Goal: Task Accomplishment & Management: Complete application form

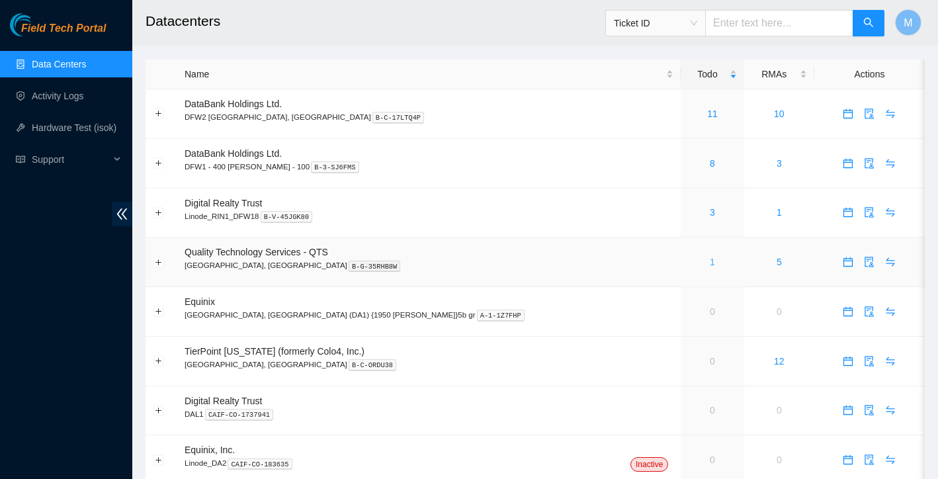
click at [710, 260] on link "1" at bounding box center [712, 262] width 5 height 11
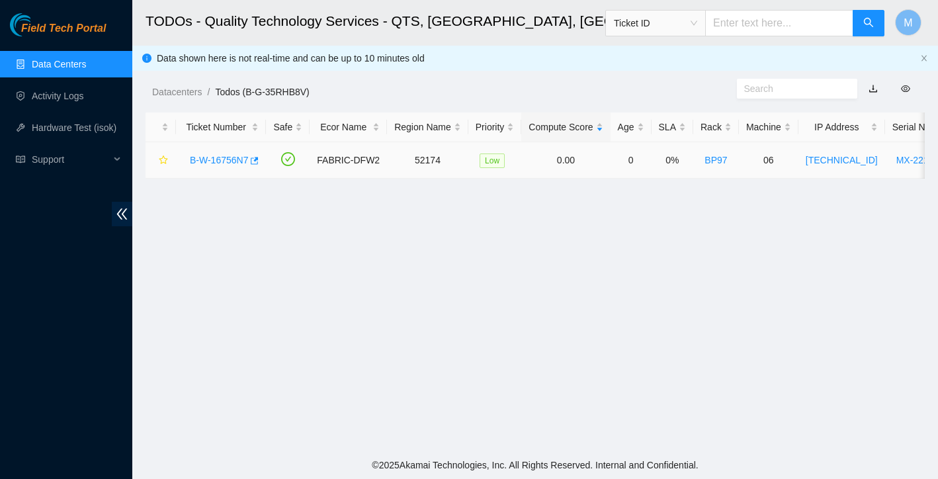
click at [231, 153] on div "B-W-16756N7" at bounding box center [220, 160] width 75 height 21
click at [228, 159] on link "B-W-16756N7" at bounding box center [219, 160] width 58 height 11
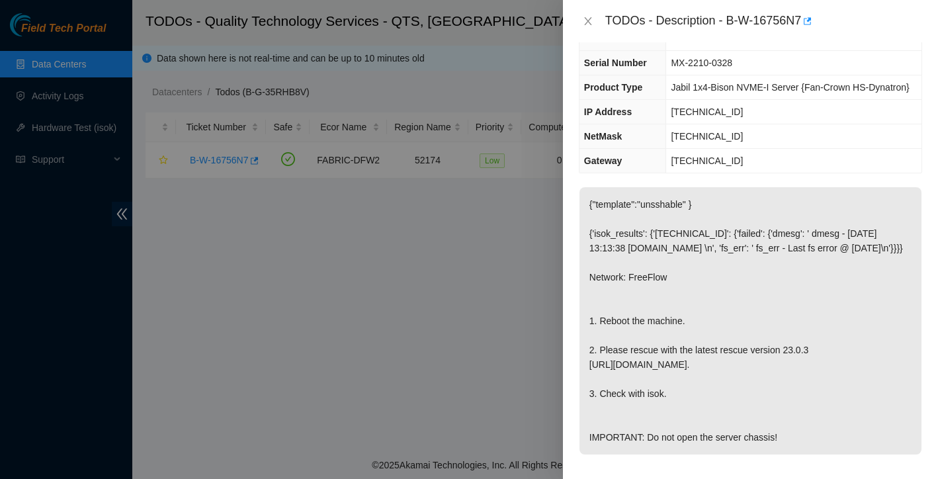
scroll to position [185, 0]
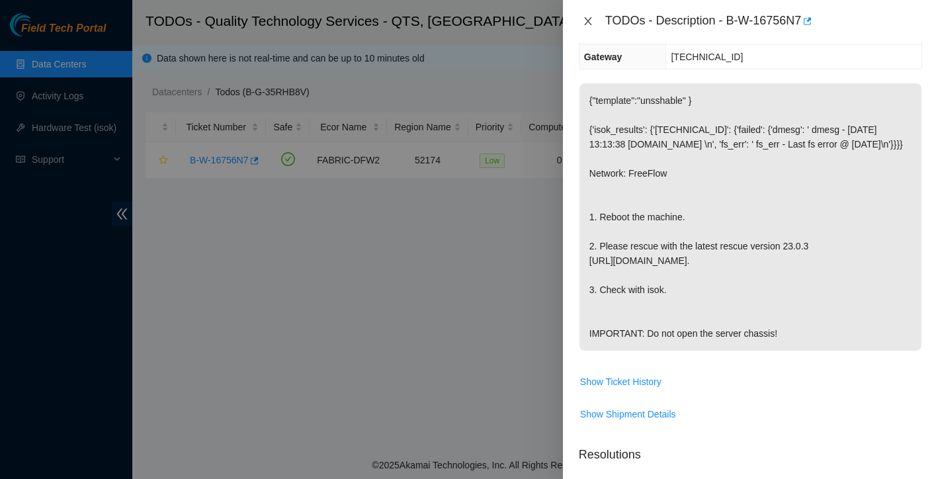
click at [589, 22] on icon "close" at bounding box center [587, 21] width 7 height 8
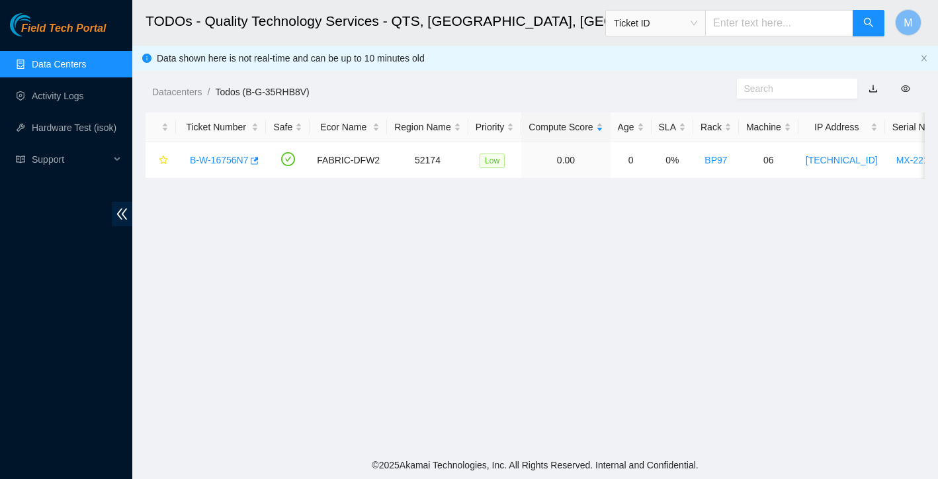
click at [81, 64] on link "Data Centers" at bounding box center [59, 64] width 54 height 11
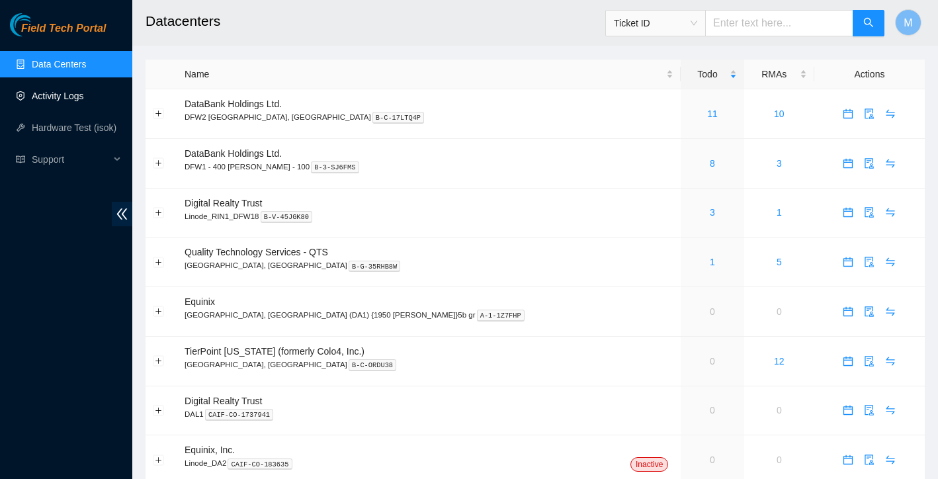
click at [72, 91] on link "Activity Logs" at bounding box center [58, 96] width 52 height 11
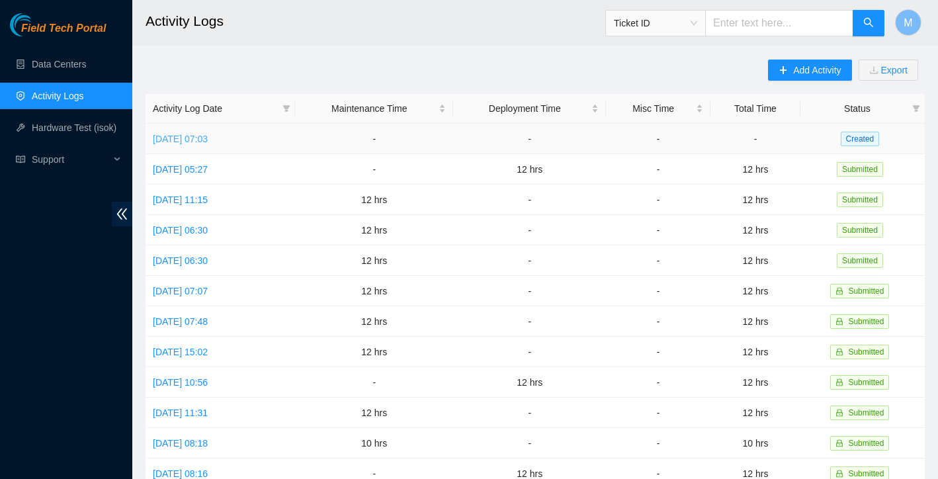
click at [208, 138] on link "Mon, 15 Sep 2025 07:03" at bounding box center [180, 139] width 55 height 11
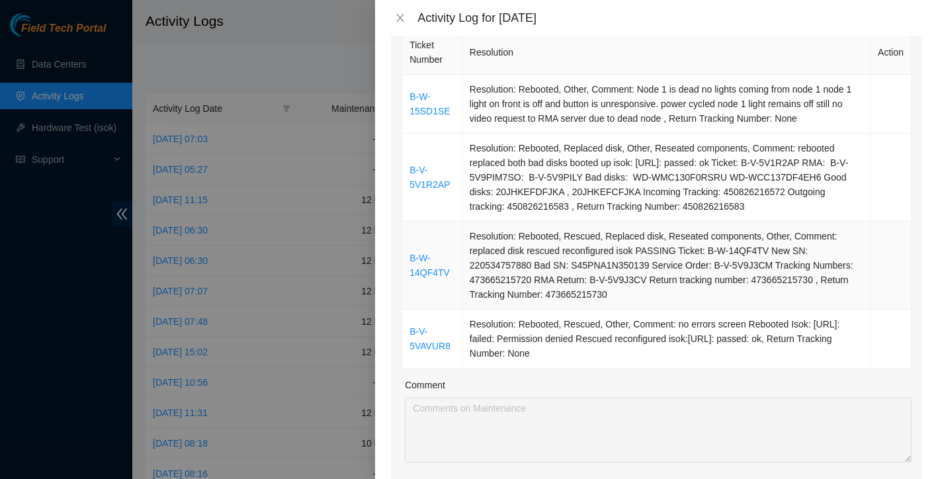
scroll to position [176, 0]
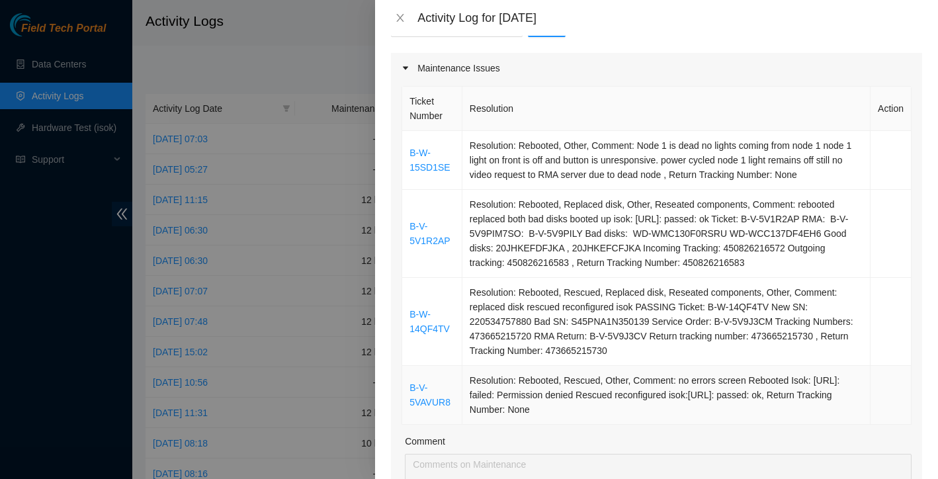
drag, startPoint x: 408, startPoint y: 118, endPoint x: 695, endPoint y: 406, distance: 406.6
click at [695, 406] on tbody "B-W-15SD1SE Resolution: Rebooted, Other, Comment: Node 1 is dead no lights comi…" at bounding box center [657, 278] width 510 height 294
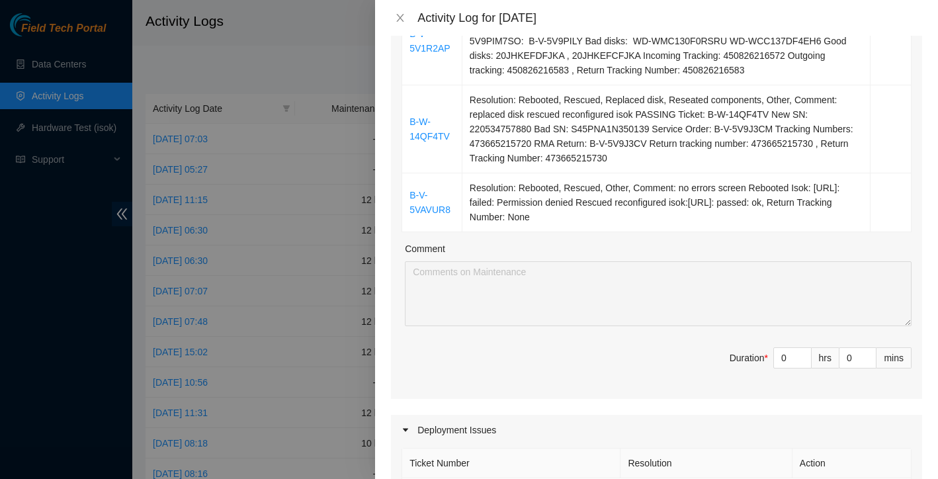
click at [678, 335] on div "Ticket Number Resolution Action B-W-15SD1SE Resolution: Rebooted, Other, Commen…" at bounding box center [656, 145] width 531 height 508
click at [792, 357] on input "0" at bounding box center [792, 358] width 37 height 20
type input "1"
click at [803, 353] on icon "up" at bounding box center [805, 354] width 4 height 3
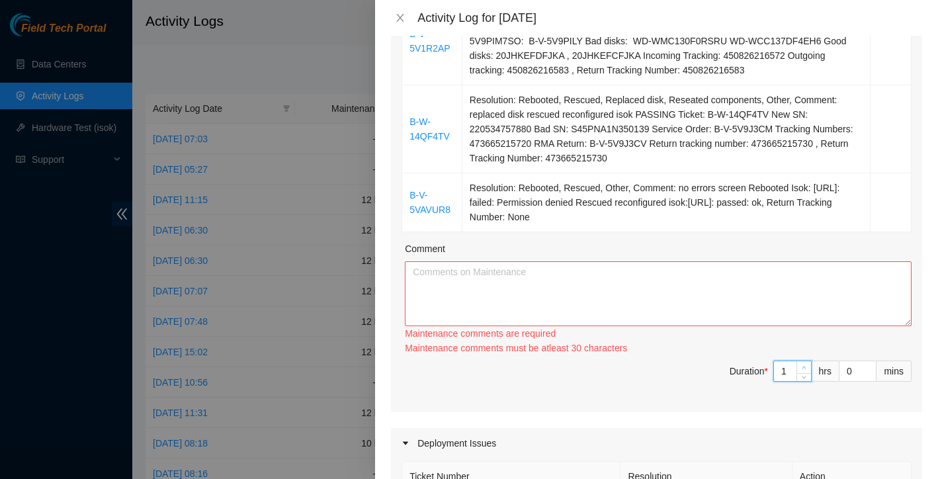
type input "2"
click at [803, 364] on span "up" at bounding box center [805, 368] width 8 height 8
type input "3"
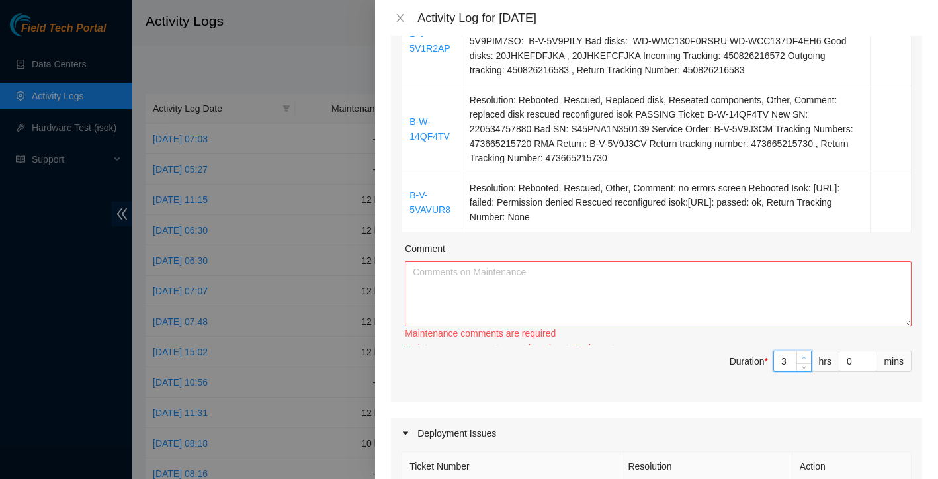
click at [803, 351] on span "Increase Value" at bounding box center [804, 357] width 15 height 12
type input "4"
click at [803, 351] on span "Increase Value" at bounding box center [804, 357] width 15 height 12
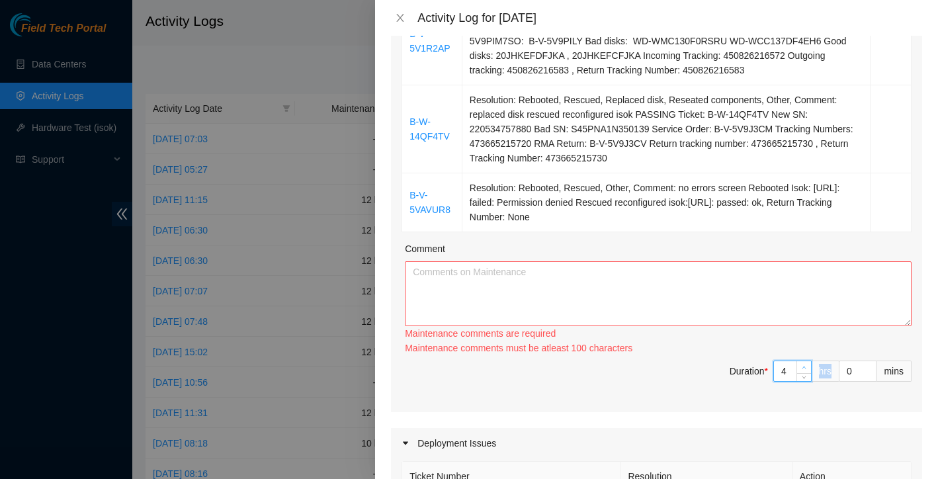
click at [803, 351] on div "Ticket Number Resolution Action B-W-15SD1SE Resolution: Rebooted, Other, Commen…" at bounding box center [656, 151] width 531 height 521
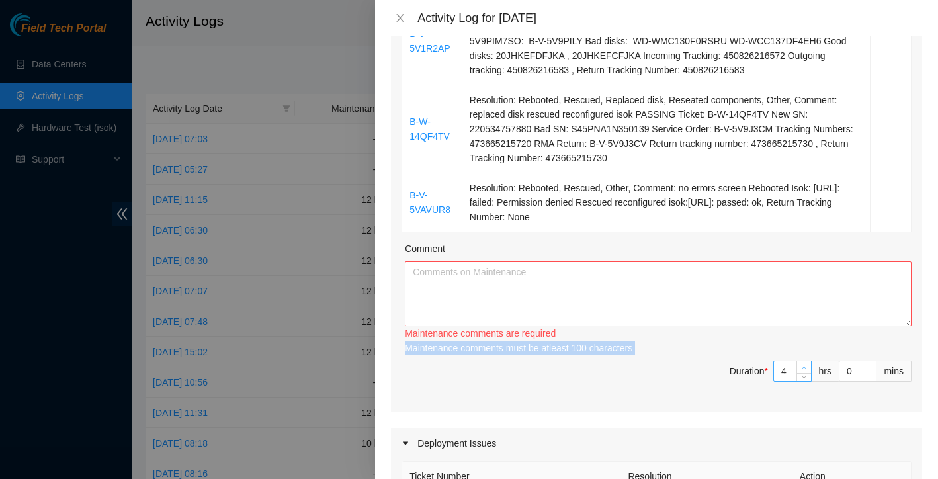
click at [803, 351] on div "Maintenance comments must be atleast 100 characters" at bounding box center [658, 348] width 507 height 15
type input "5"
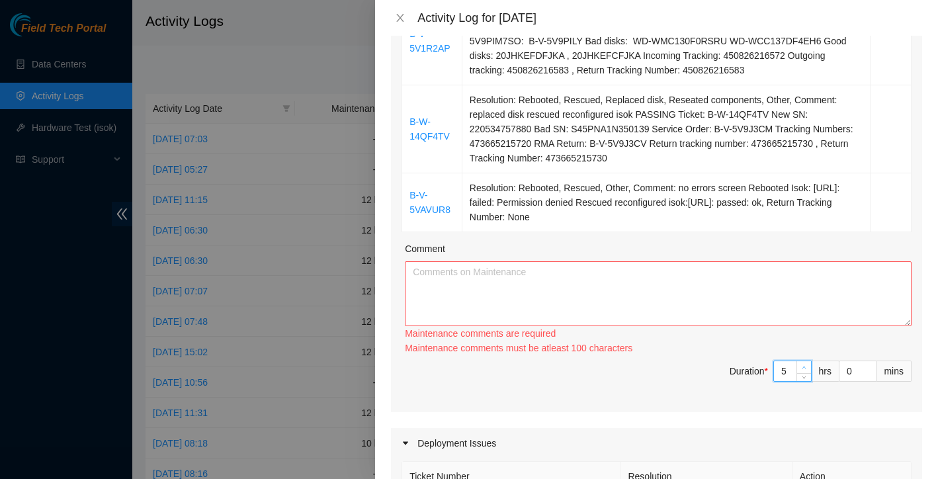
click at [803, 364] on span "up" at bounding box center [805, 368] width 8 height 8
type input "6"
click at [803, 364] on span "up" at bounding box center [805, 368] width 8 height 8
type input "7"
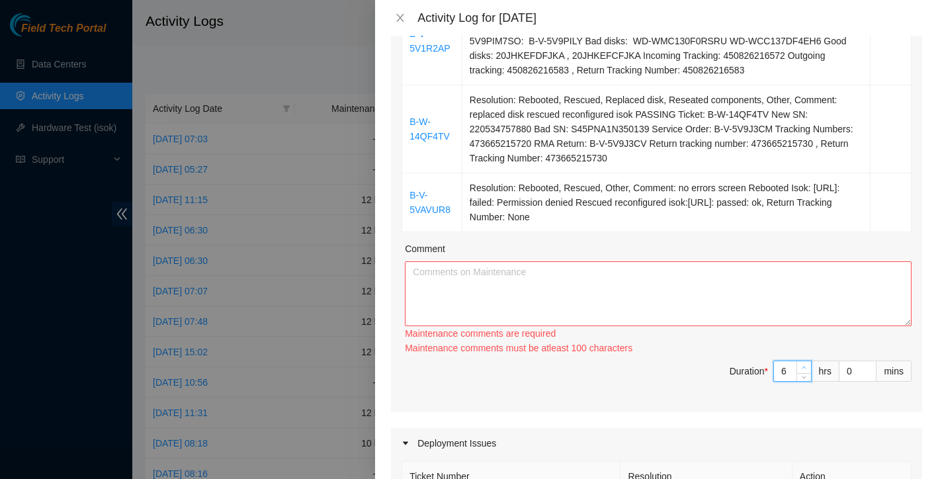
type input "7"
click at [803, 364] on span "up" at bounding box center [805, 368] width 8 height 8
type input "8"
click at [803, 364] on span "up" at bounding box center [805, 368] width 8 height 8
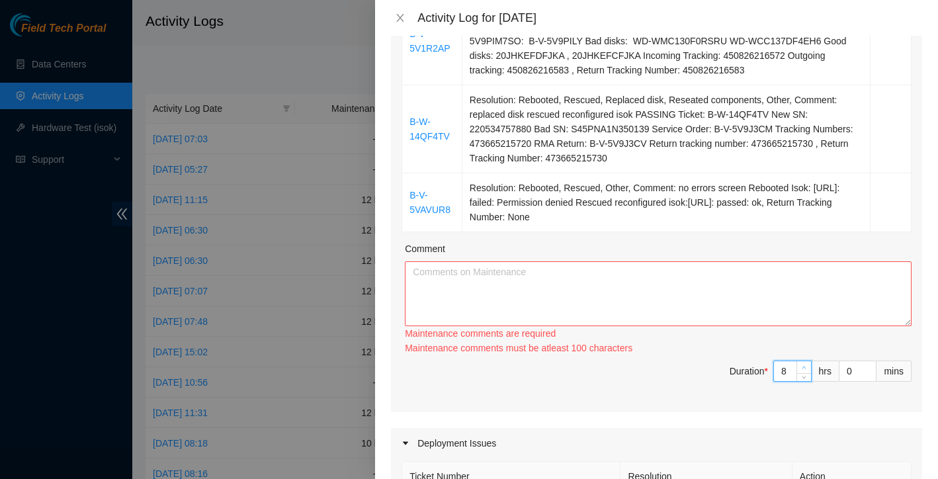
type input "9"
click at [803, 364] on span "up" at bounding box center [805, 368] width 8 height 8
type input "10"
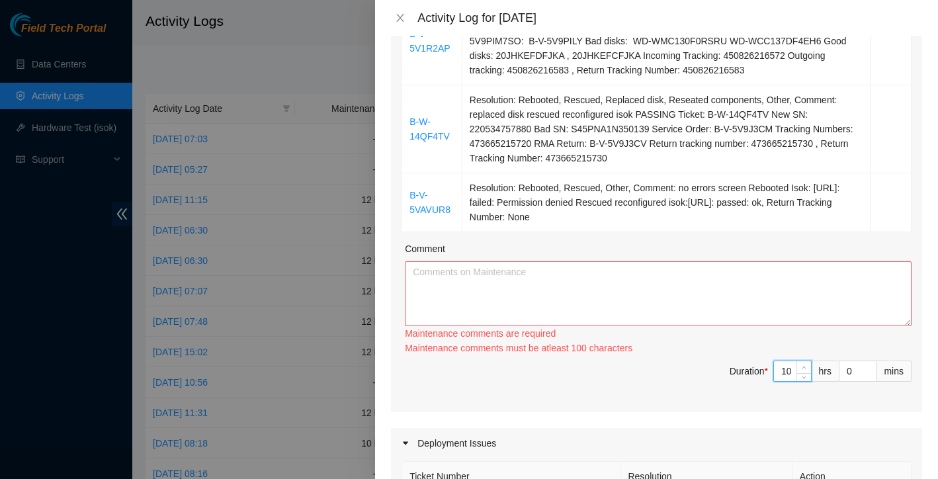
click at [803, 364] on span "up" at bounding box center [805, 368] width 8 height 8
type input "11"
click at [803, 364] on span "up" at bounding box center [805, 368] width 8 height 8
type input "12"
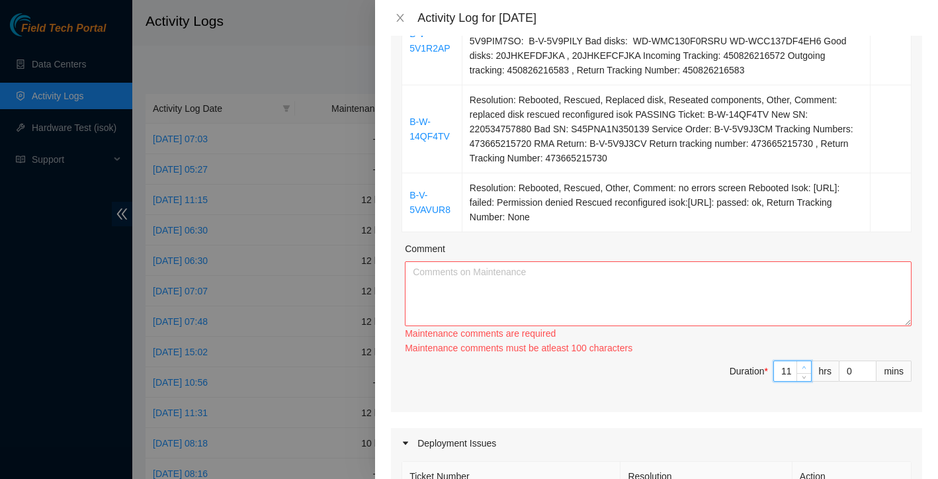
type input "12"
click at [803, 364] on span "up" at bounding box center [805, 368] width 8 height 8
click at [668, 361] on span "Duration * 12 hrs 0 mins" at bounding box center [657, 379] width 510 height 37
click at [671, 293] on textarea "Comment" at bounding box center [658, 293] width 507 height 65
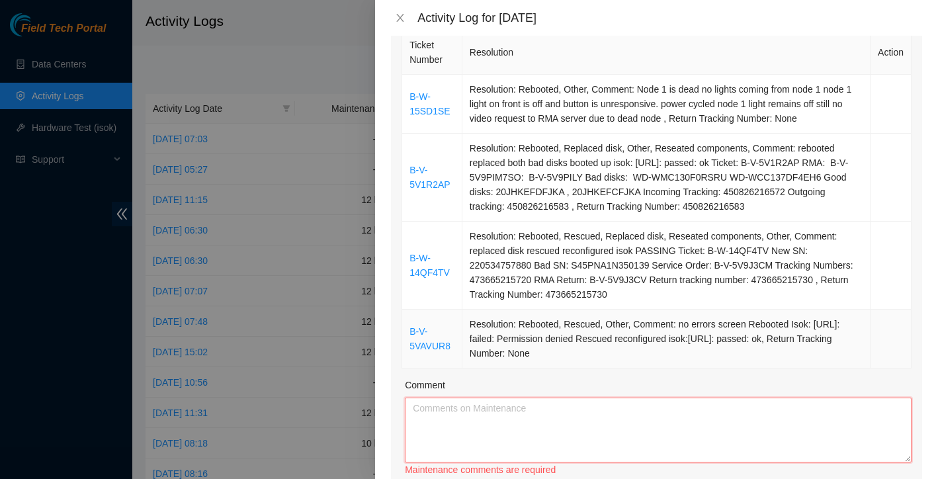
scroll to position [238, 0]
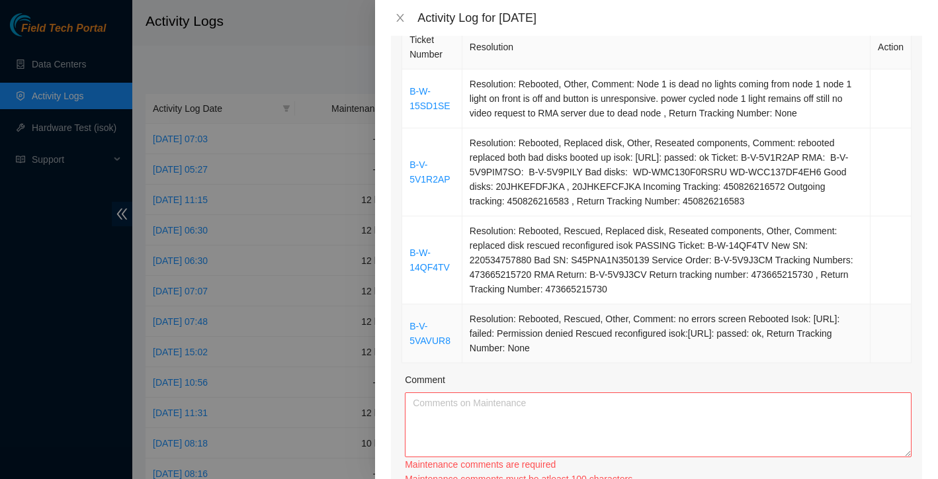
drag, startPoint x: 408, startPoint y: 57, endPoint x: 717, endPoint y: 354, distance: 428.7
click at [717, 354] on tbody "B-W-15SD1SE Resolution: Rebooted, Other, Comment: Node 1 is dead no lights comi…" at bounding box center [657, 216] width 510 height 294
copy tbody "B-W-15SD1SE Resolution: Rebooted, Other, Comment: Node 1 is dead no lights comi…"
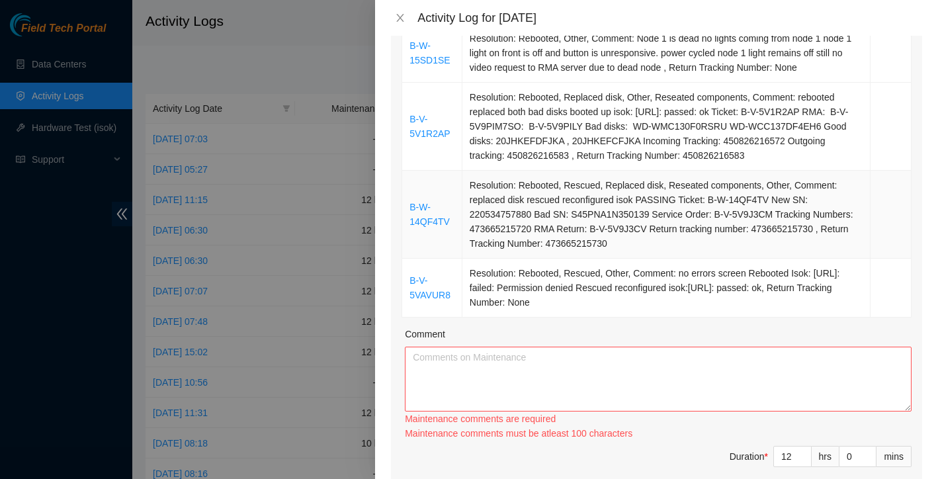
scroll to position [322, 0]
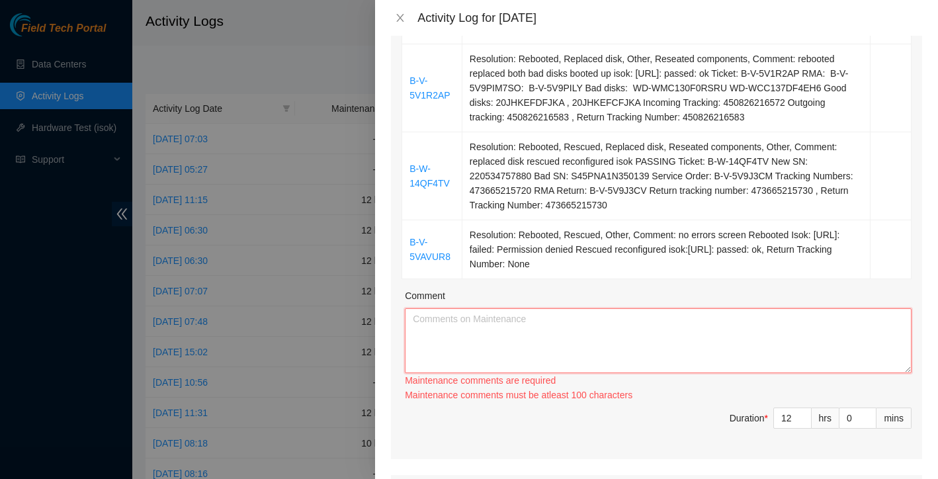
click at [572, 331] on textarea "Comment" at bounding box center [658, 340] width 507 height 65
paste textarea "B-W-15SD1SE Resolution: Rebooted, Other, Comment: Node 1 is dead no lights comi…"
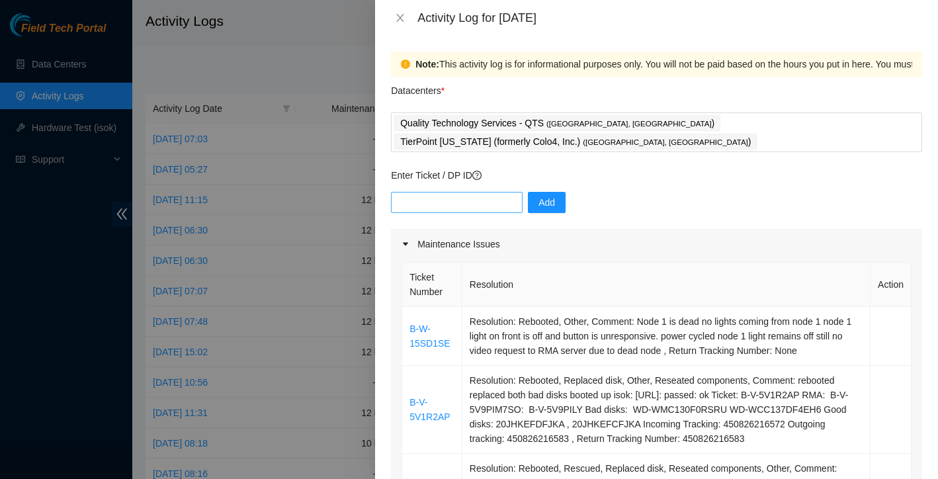
scroll to position [0, 0]
type textarea "B-W-15SD1SE Resolution: Rebooted, Other, Comment: Node 1 is dead no lights comi…"
click at [477, 192] on input "text" at bounding box center [457, 202] width 132 height 21
paste input "DP81265"
type input "DP81265"
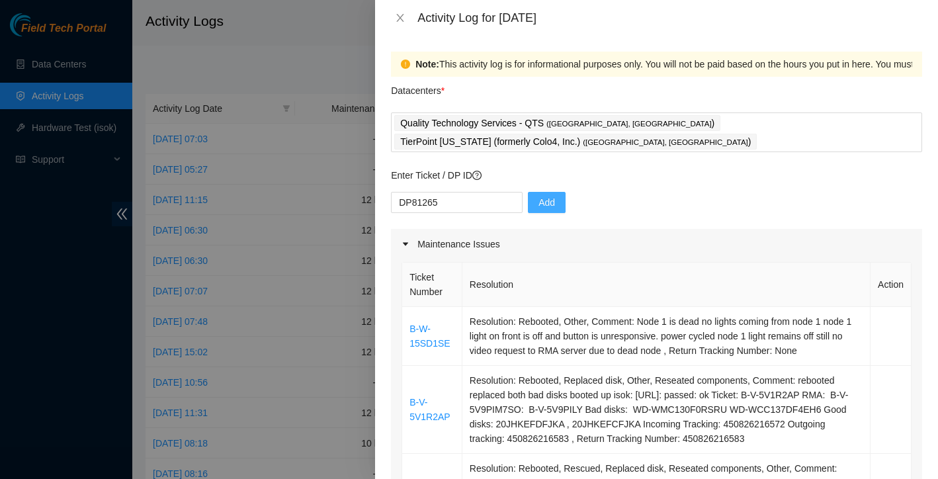
click at [551, 195] on span "Add" at bounding box center [547, 202] width 17 height 15
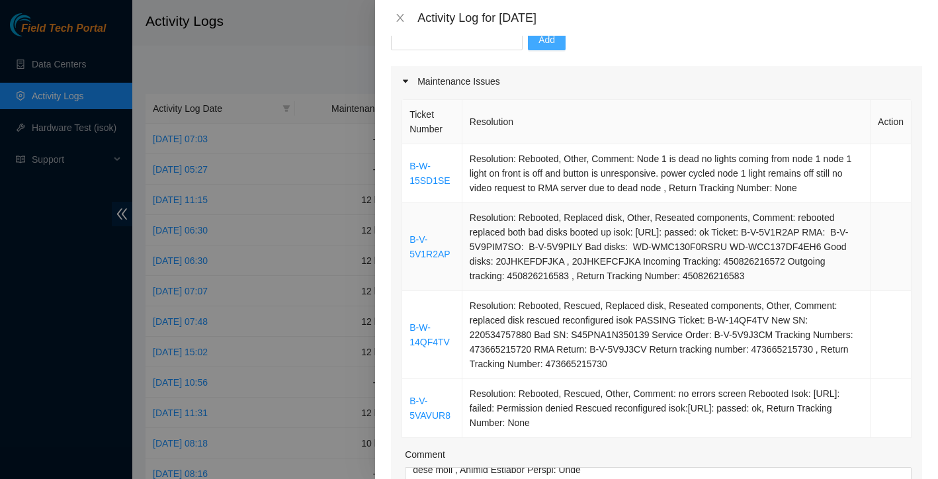
scroll to position [531, 0]
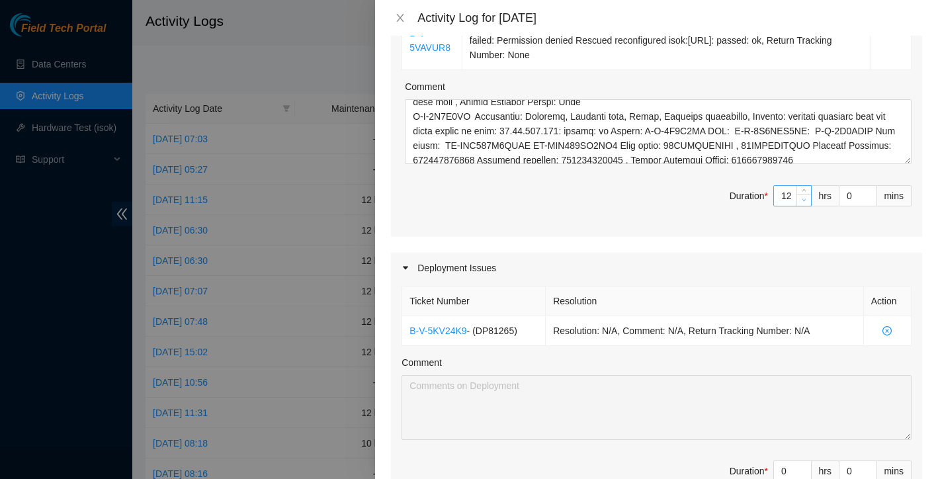
type input "11"
click at [804, 198] on icon "down" at bounding box center [804, 200] width 5 height 5
type input "12"
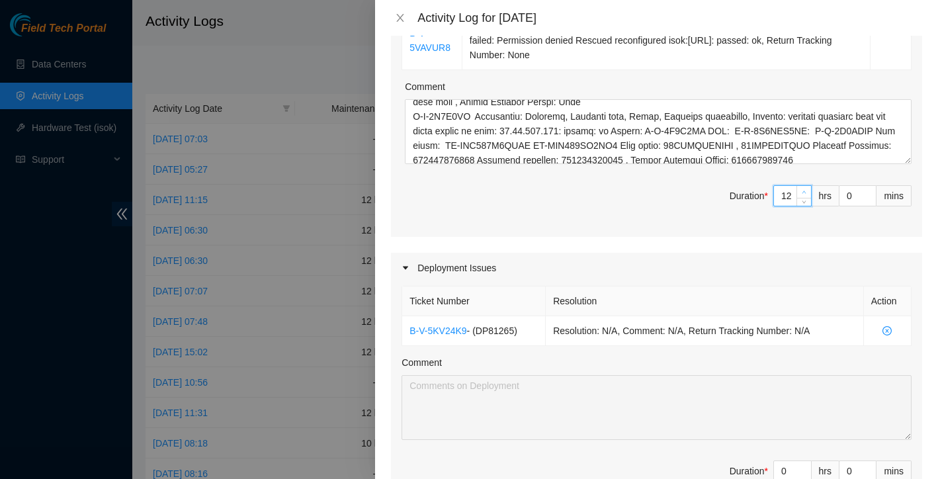
click at [805, 190] on icon "up" at bounding box center [804, 192] width 5 height 5
type input "13"
click at [805, 190] on icon "up" at bounding box center [804, 192] width 5 height 5
type input "14"
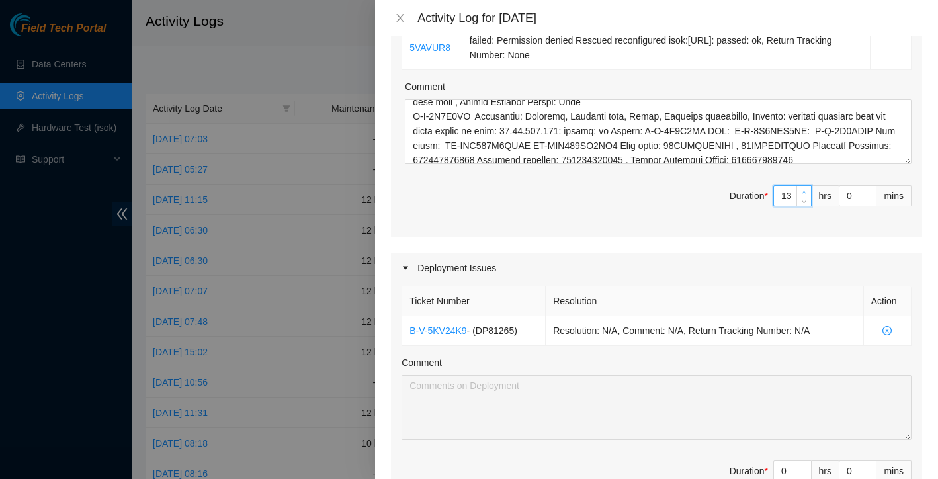
type input "14"
click at [805, 190] on icon "up" at bounding box center [804, 192] width 5 height 5
type input "13"
click at [806, 199] on span "down" at bounding box center [805, 200] width 8 height 8
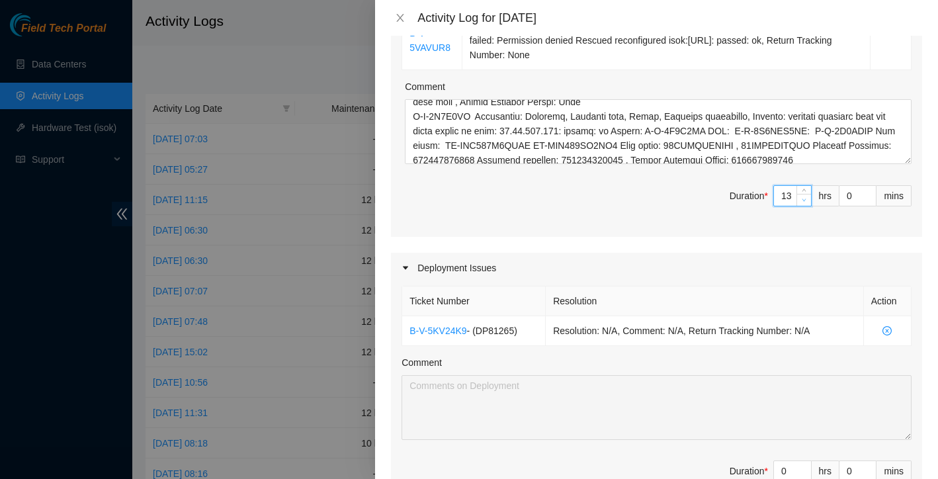
type input "12"
click at [806, 199] on span "down" at bounding box center [805, 200] width 8 height 8
type input "11"
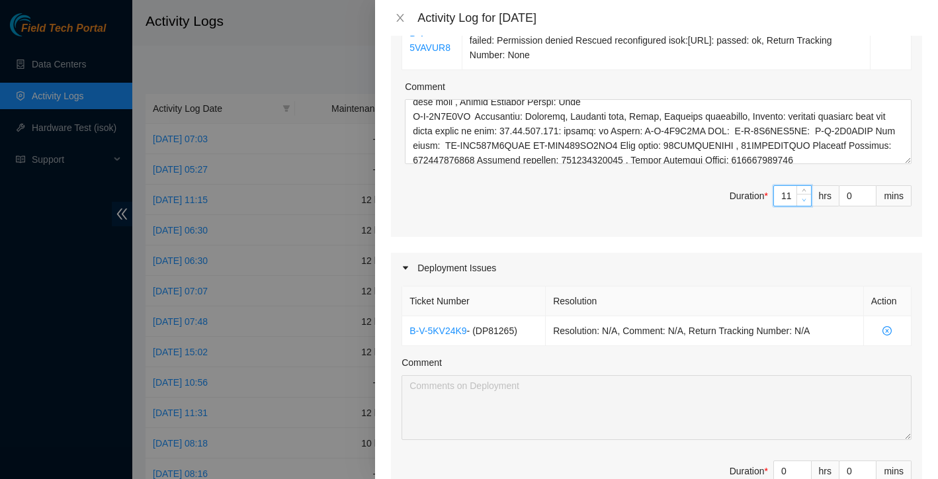
click at [806, 199] on span "down" at bounding box center [805, 200] width 8 height 8
type input "10"
click at [806, 199] on span "down" at bounding box center [805, 200] width 8 height 8
type input "9"
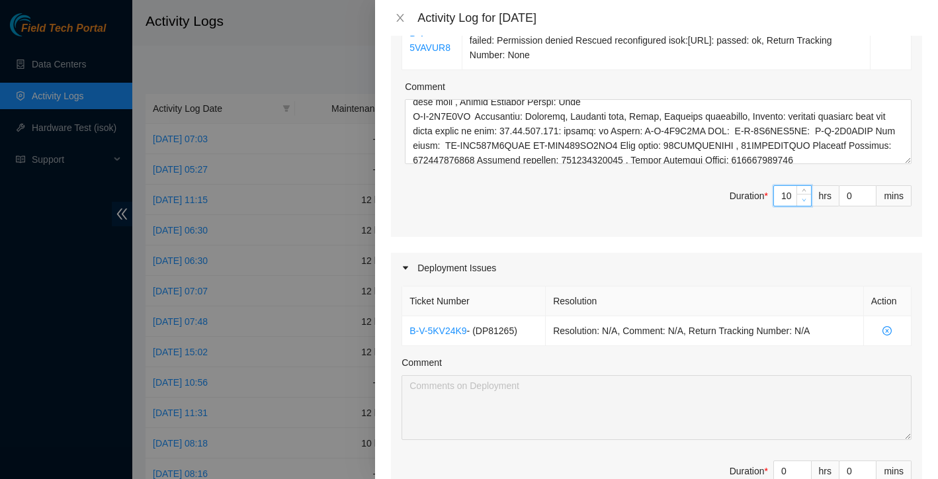
type input "9"
click at [806, 199] on span "down" at bounding box center [805, 200] width 8 height 8
type input "8"
click at [806, 199] on span "down" at bounding box center [805, 200] width 8 height 8
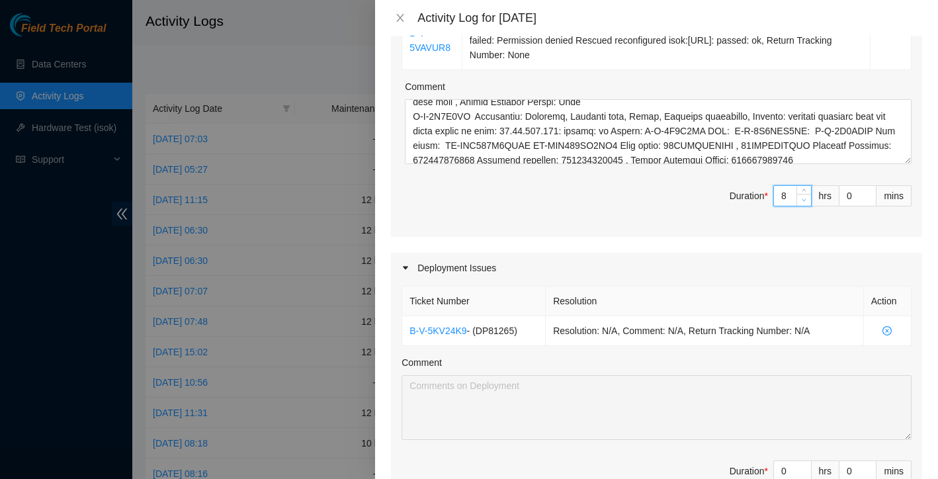
type input "7"
click at [806, 199] on span "down" at bounding box center [805, 200] width 8 height 8
type input "6"
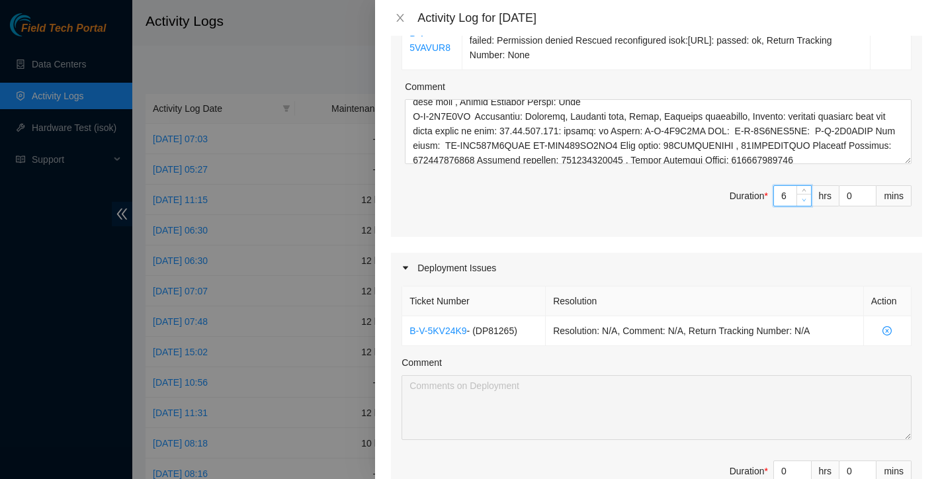
click at [806, 199] on span "down" at bounding box center [805, 200] width 8 height 8
click at [768, 236] on div "Maintenance Issues Ticket Number Resolution Action B-W-15SD1SE Resolution: Rebo…" at bounding box center [656, 205] width 531 height 1015
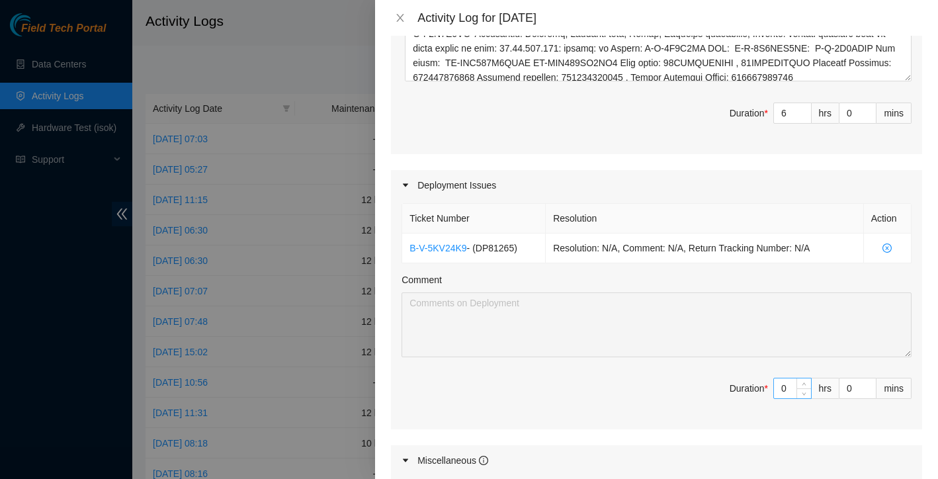
click at [793, 383] on input "0" at bounding box center [792, 389] width 37 height 20
type input "1"
type input "7"
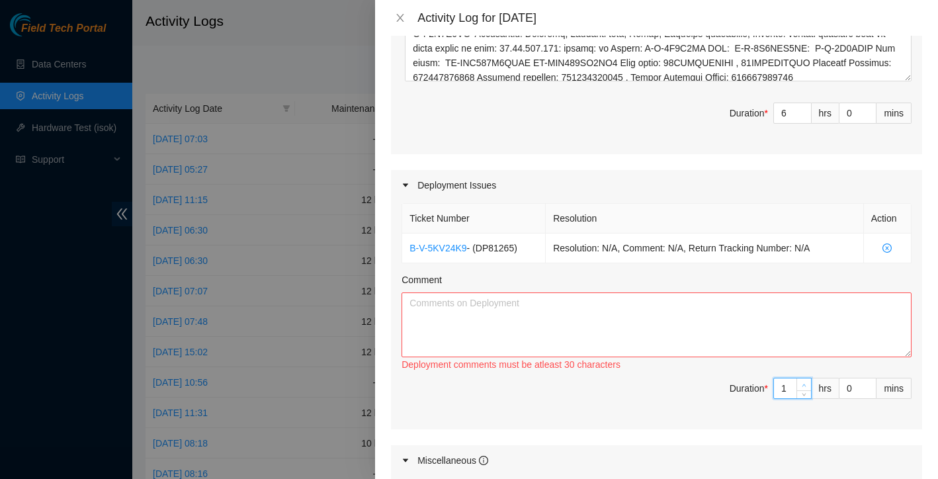
click at [803, 383] on icon "up" at bounding box center [804, 385] width 5 height 5
type input "2"
type input "8"
click at [803, 383] on icon "up" at bounding box center [804, 385] width 5 height 5
type input "3"
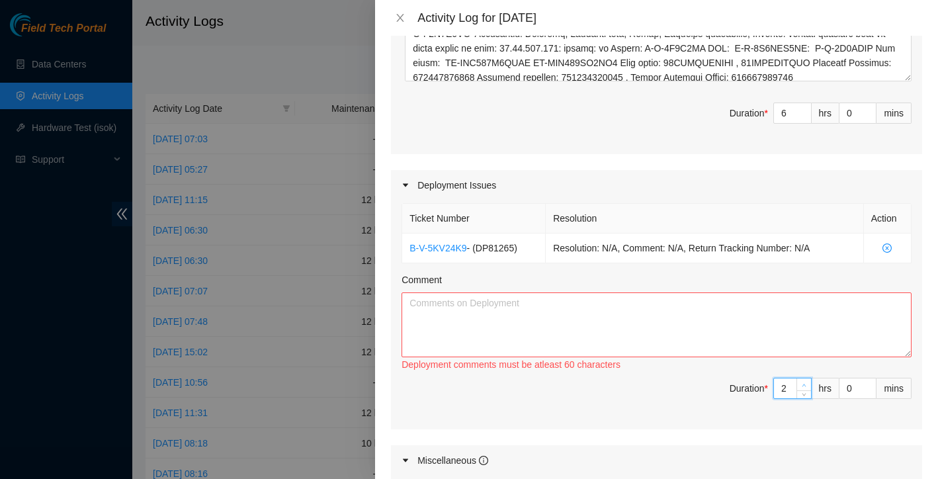
type input "9"
click at [803, 383] on icon "up" at bounding box center [804, 385] width 5 height 5
type input "4"
type input "10"
click at [803, 383] on icon "up" at bounding box center [804, 385] width 5 height 5
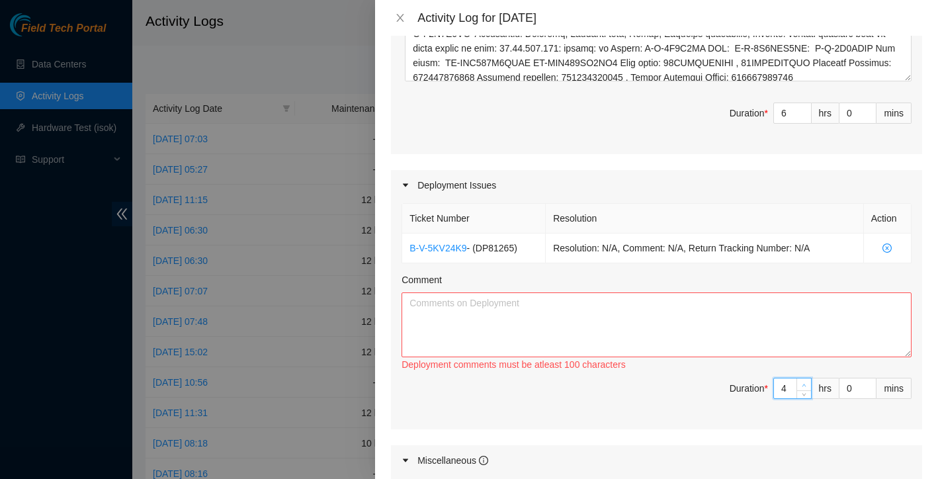
type input "5"
type input "11"
click at [803, 383] on icon "up" at bounding box center [804, 385] width 5 height 5
type input "6"
type input "12"
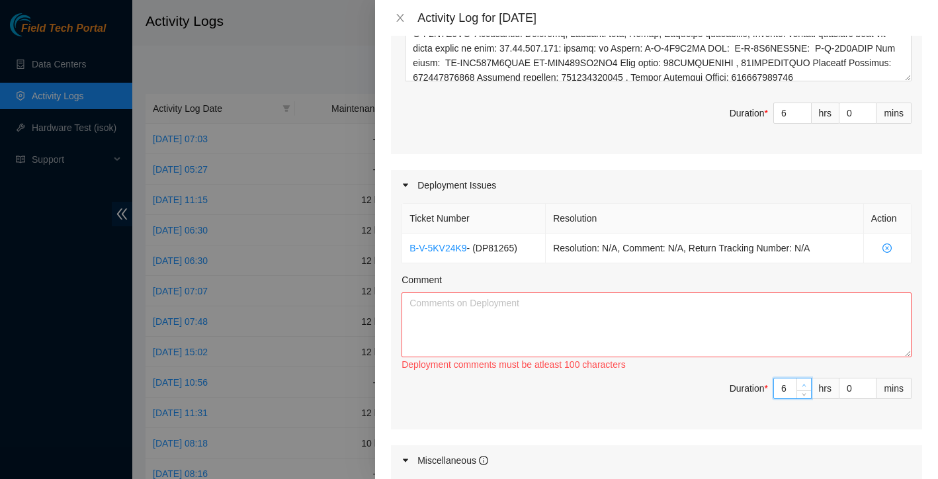
click at [803, 383] on icon "up" at bounding box center [804, 385] width 5 height 5
click at [688, 392] on span "Duration * 6 hrs 0 mins" at bounding box center [657, 396] width 510 height 37
click at [479, 301] on textarea "Comment" at bounding box center [657, 324] width 510 height 65
paste textarea "full region decon 24 servers total (24 chassis). No need to rescue, NOCC has al…"
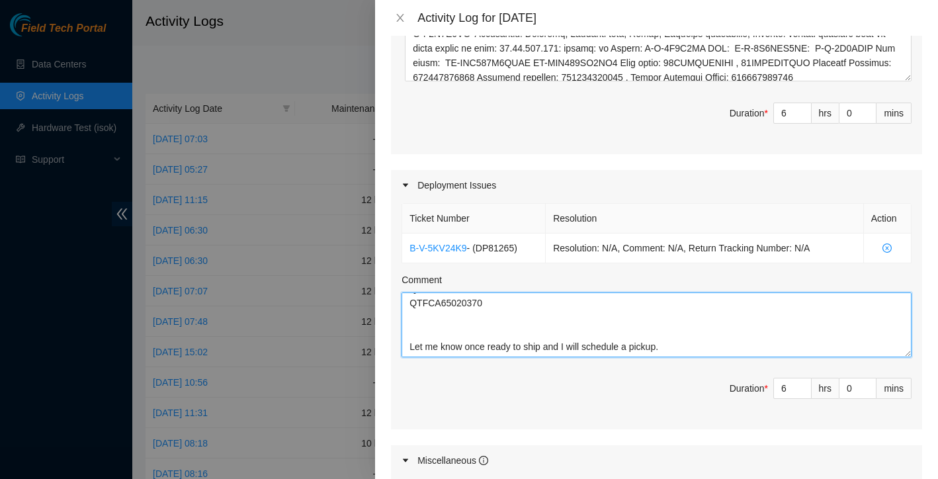
scroll to position [224, 0]
click at [457, 339] on textarea "training With Austin and Gerald.full region decon 24 servers total (24 chassis)…" at bounding box center [657, 324] width 510 height 65
click at [484, 335] on textarea "training With Austin and Gerald.full region decon 24 servers total (24 chassis)…" at bounding box center [657, 324] width 510 height 65
click at [410, 344] on textarea "training With Austin and Gerald.full region decon 24 servers total (24 chassis)…" at bounding box center [657, 324] width 510 height 65
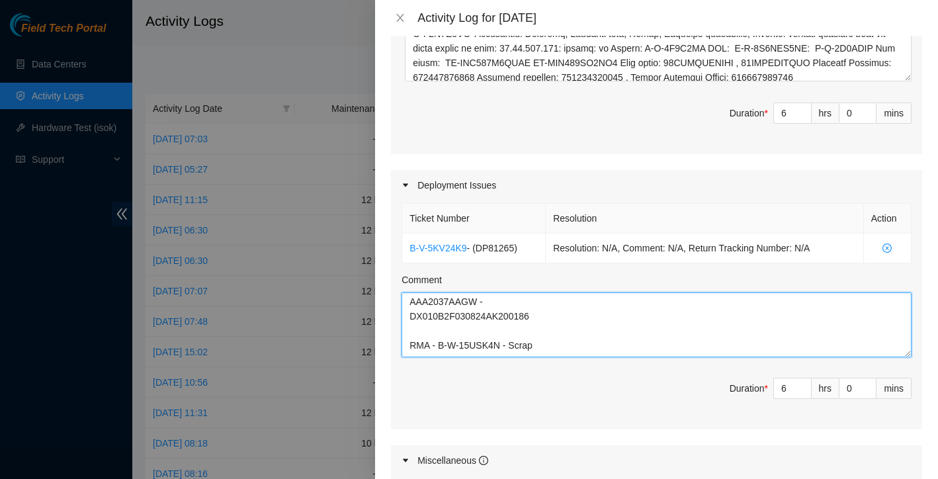
scroll to position [164, 0]
click at [412, 340] on textarea "training With Austin and Gerald.full region decon 24 servers total (24 chassis)…" at bounding box center [657, 324] width 510 height 65
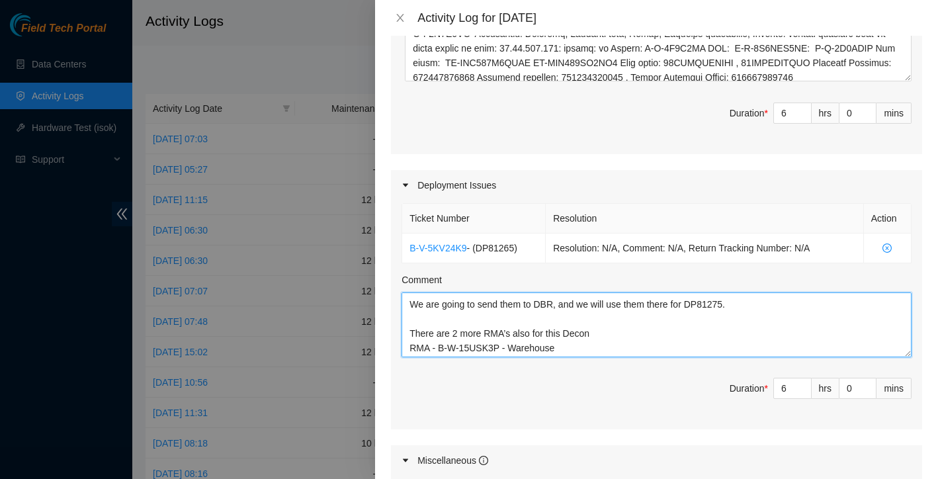
scroll to position [96, 0]
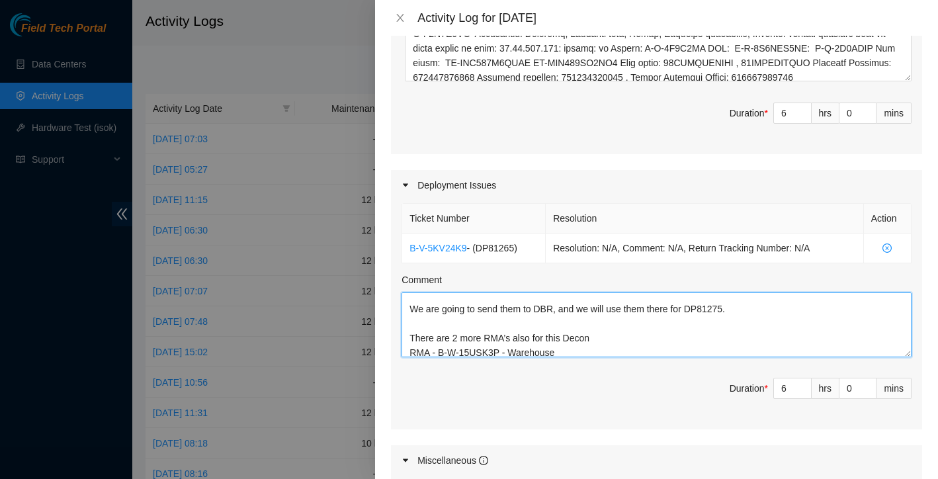
click at [409, 335] on textarea "training With Austin and Gerald.full region decon 24 servers total (24 chassis)…" at bounding box center [657, 324] width 510 height 65
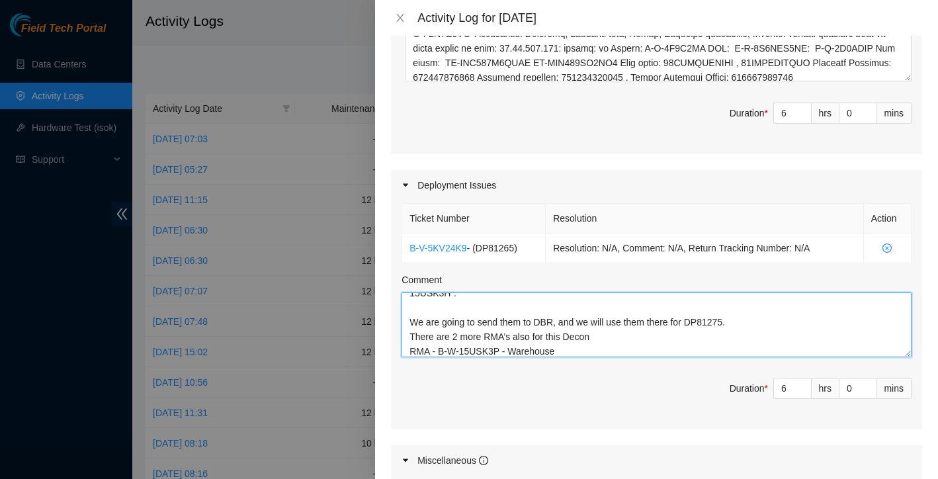
click at [409, 319] on textarea "training With Austin and Gerald.full region decon 24 servers total (24 chassis)…" at bounding box center [657, 324] width 510 height 65
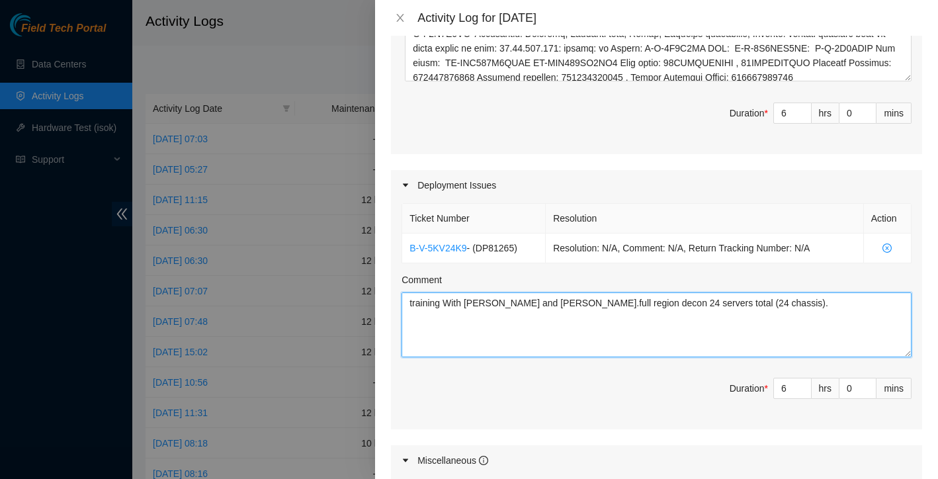
scroll to position [32, 0]
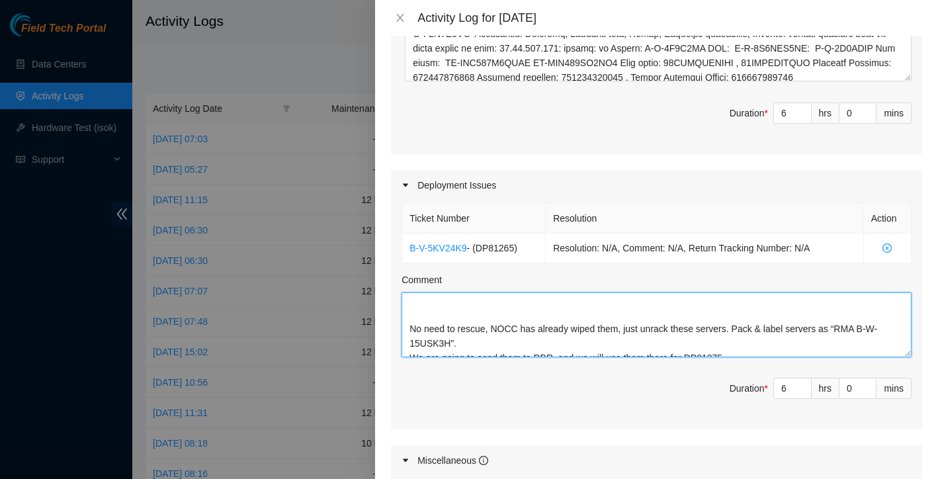
click at [408, 326] on textarea "training With Austin and Gerald.full region decon 24 servers total (24 chassis)…" at bounding box center [657, 324] width 510 height 65
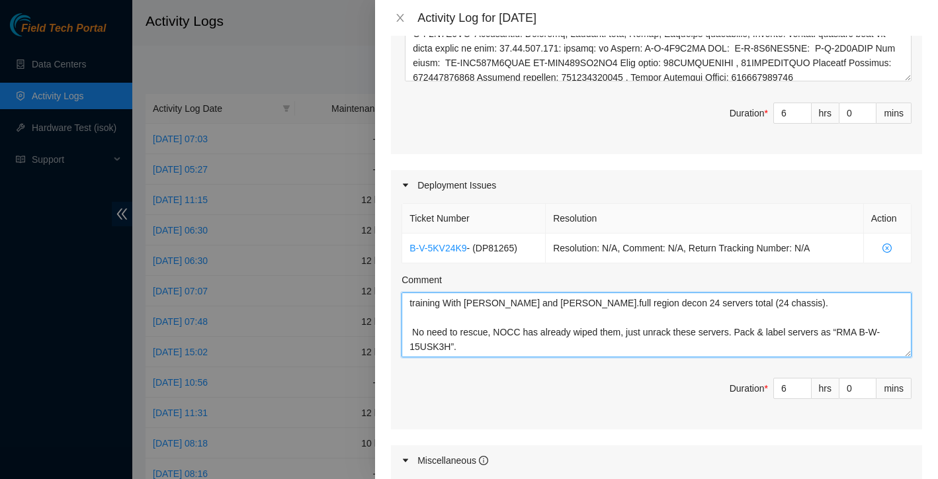
scroll to position [0, 0]
type textarea "training With Austin and Gerald.full region decon 24 servers total (24 chassis)…"
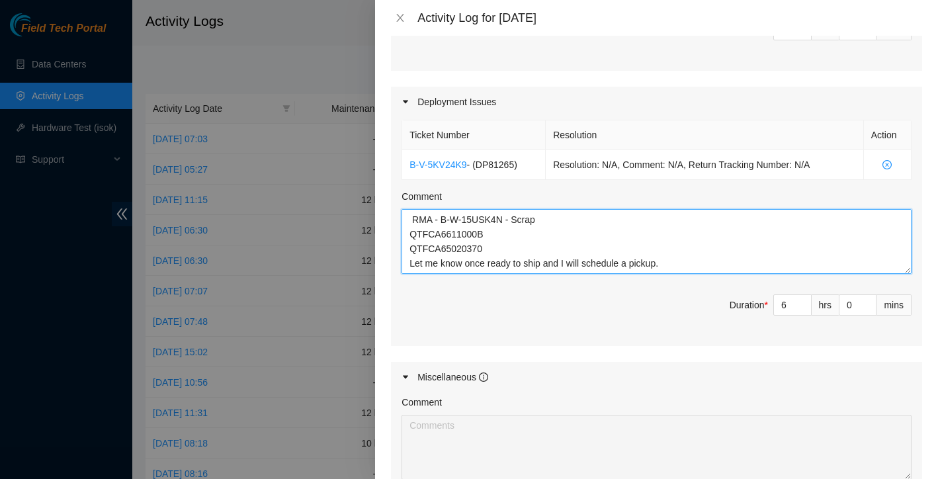
scroll to position [705, 0]
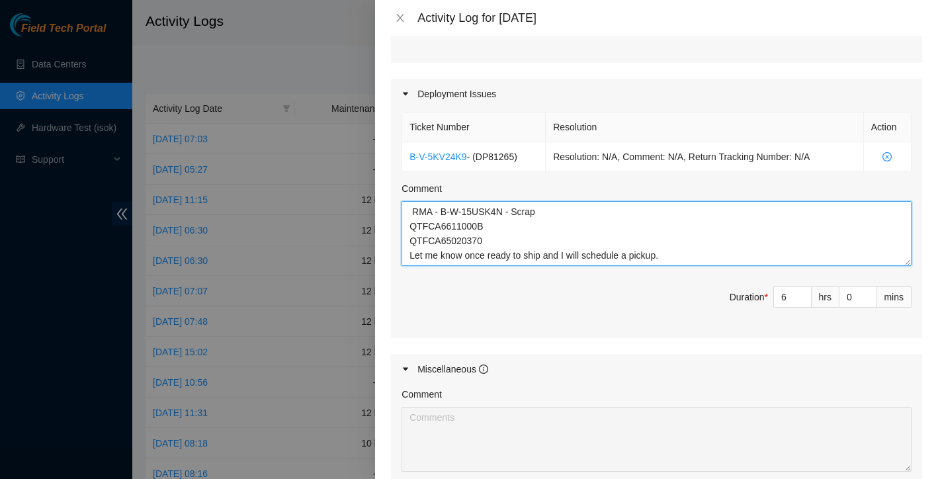
click at [687, 257] on textarea "training With Austin and Gerald.full region decon 24 servers total (24 chassis)…" at bounding box center [657, 233] width 510 height 65
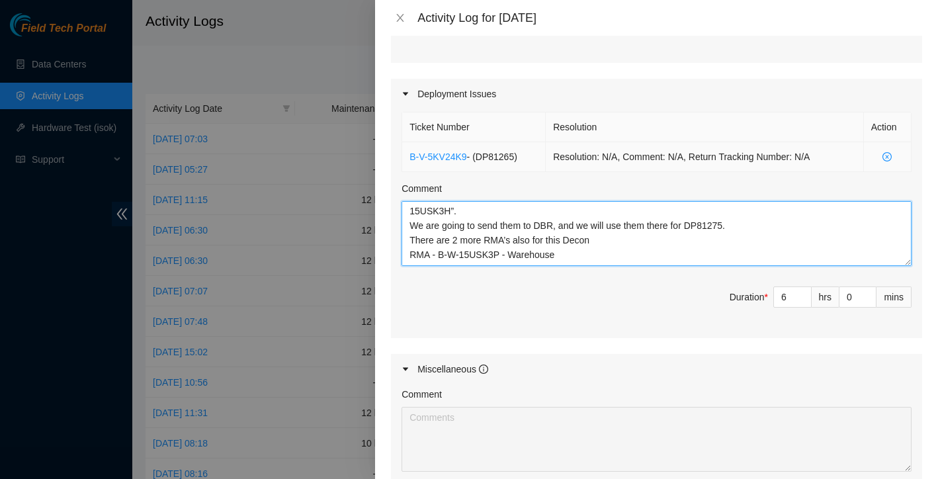
scroll to position [0, 0]
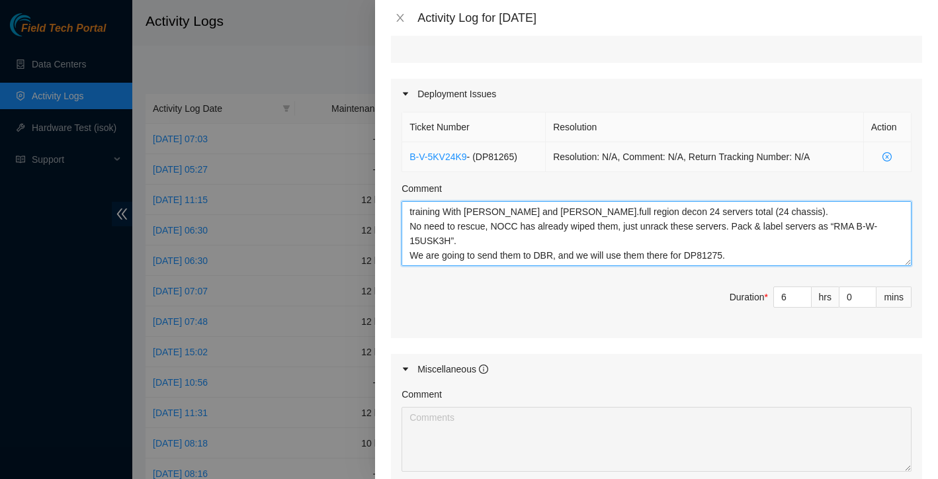
drag, startPoint x: 687, startPoint y: 257, endPoint x: 604, endPoint y: 150, distance: 135.4
click at [604, 150] on div "Ticket Number Resolution Action B-V-5KV24K9 - ( DP81265 ) Resolution: N/A, Comm…" at bounding box center [656, 224] width 531 height 230
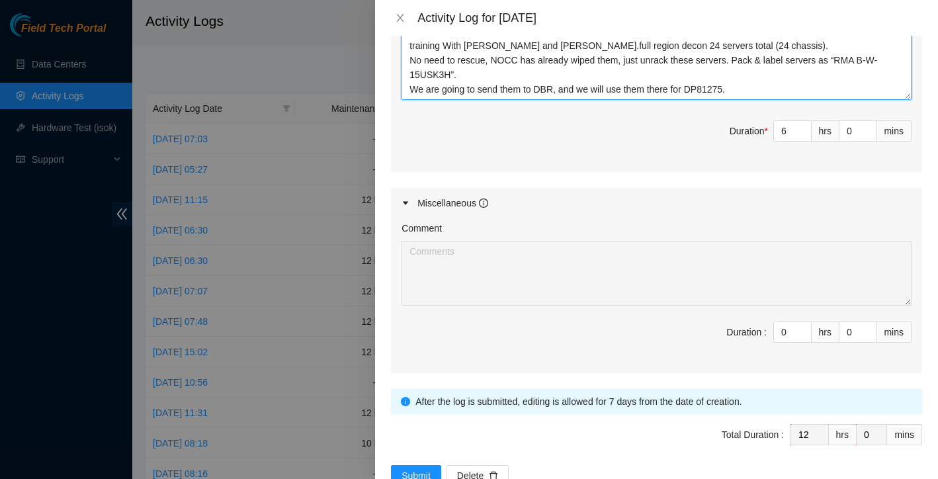
scroll to position [654, 0]
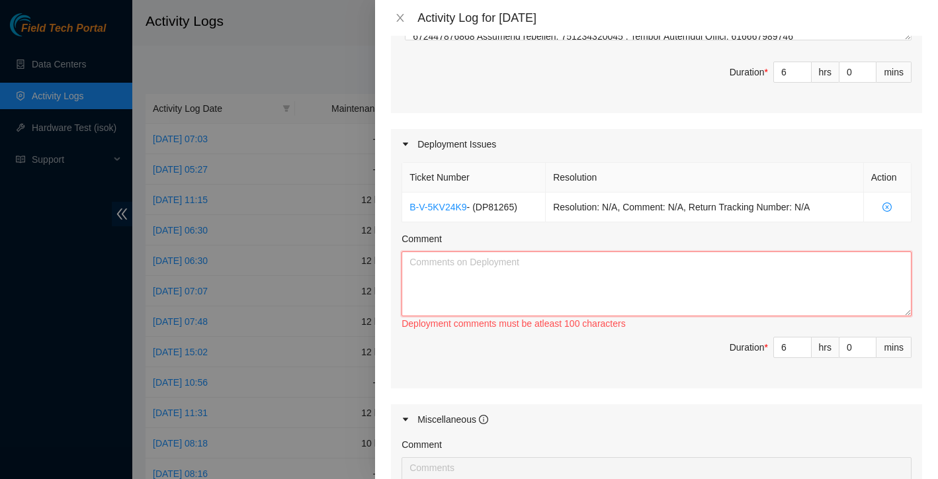
paste textarea "Training and HC01 Decommission (Power Down Phase) Today we focused on training …"
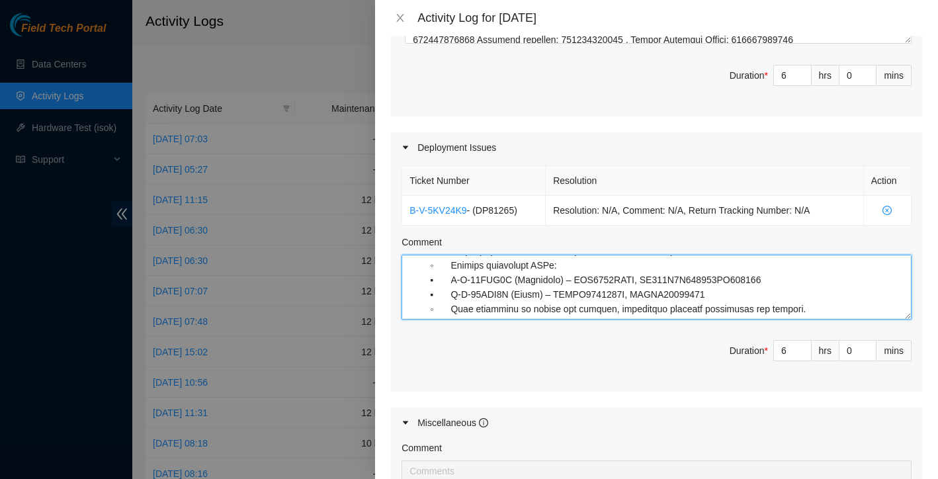
scroll to position [593, 0]
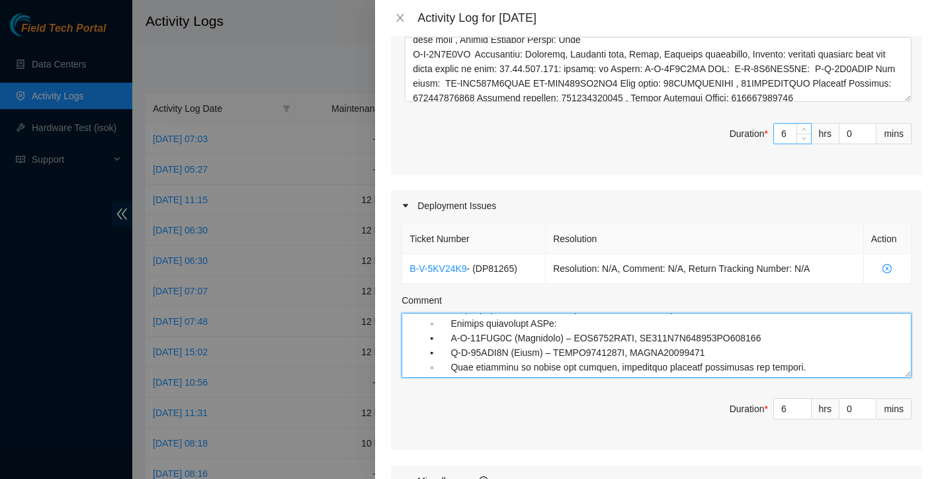
type textarea "Training and HC01 Decommission (Power Down Phase) Today we focused on training …"
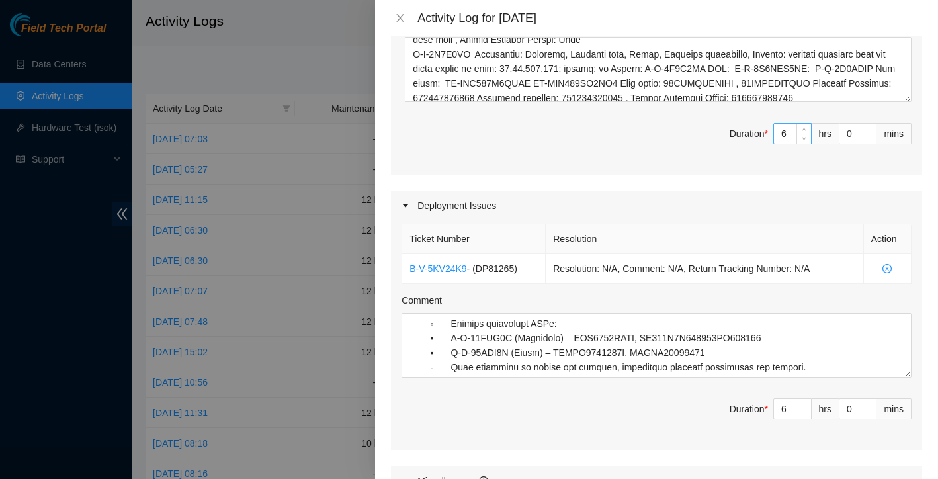
click at [793, 132] on input "6" at bounding box center [792, 134] width 37 height 20
type input "6"
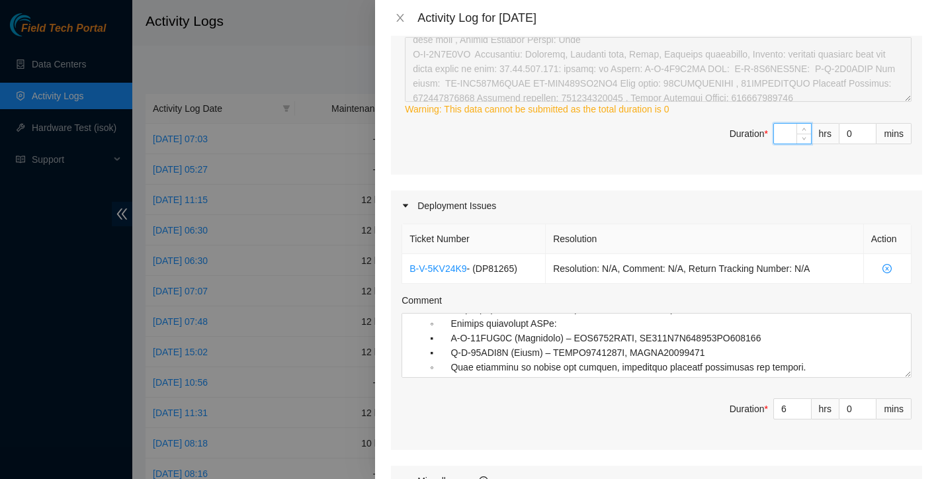
type input "5"
type input "11"
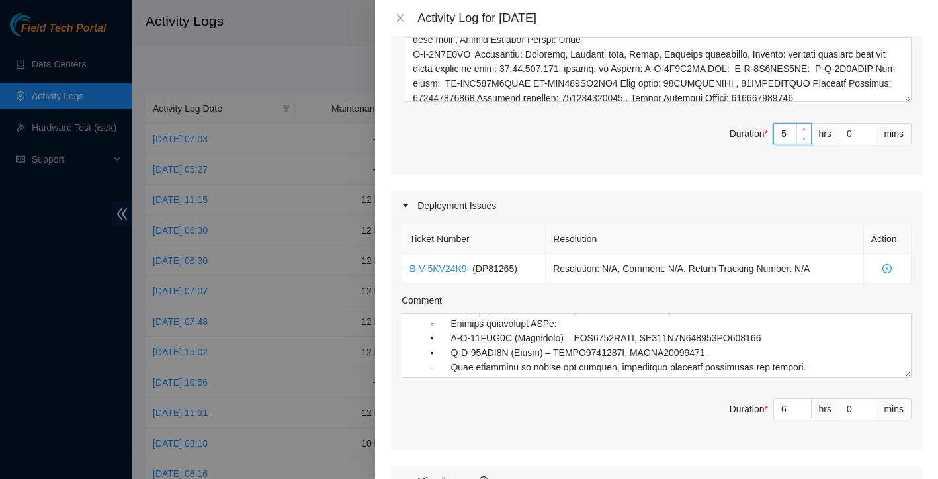
type input "5"
click at [772, 191] on div "Deployment Issues" at bounding box center [656, 206] width 531 height 30
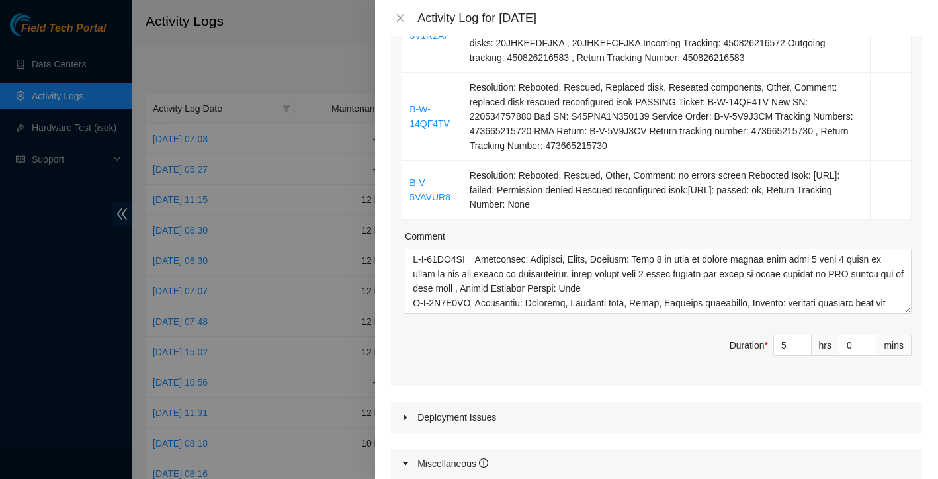
scroll to position [0, 0]
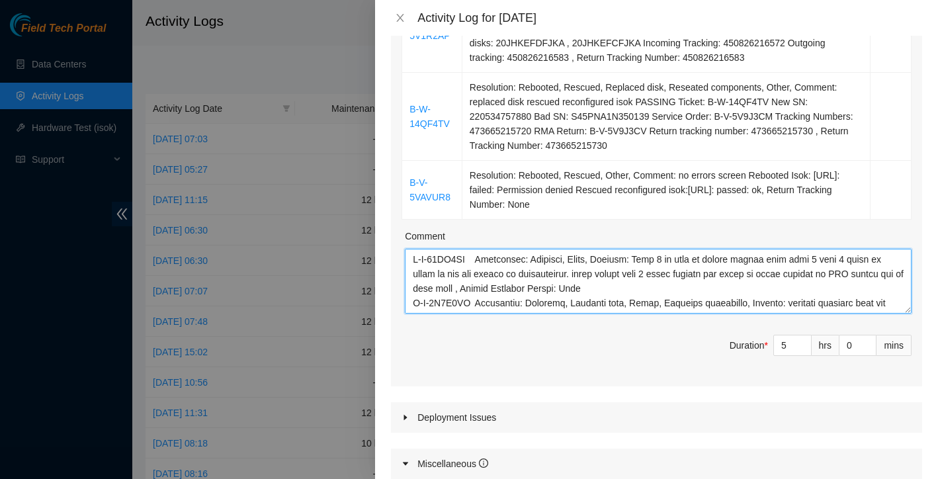
click at [413, 254] on textarea "Comment" at bounding box center [658, 281] width 507 height 65
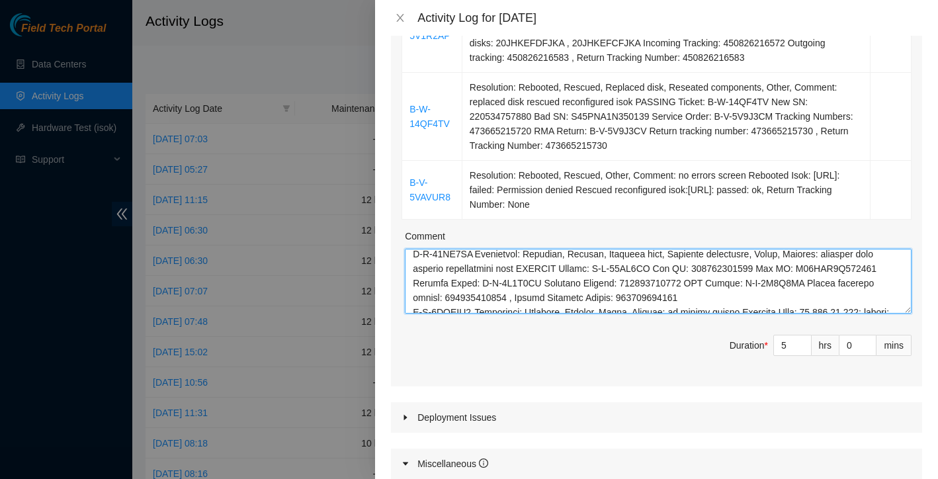
scroll to position [189, 0]
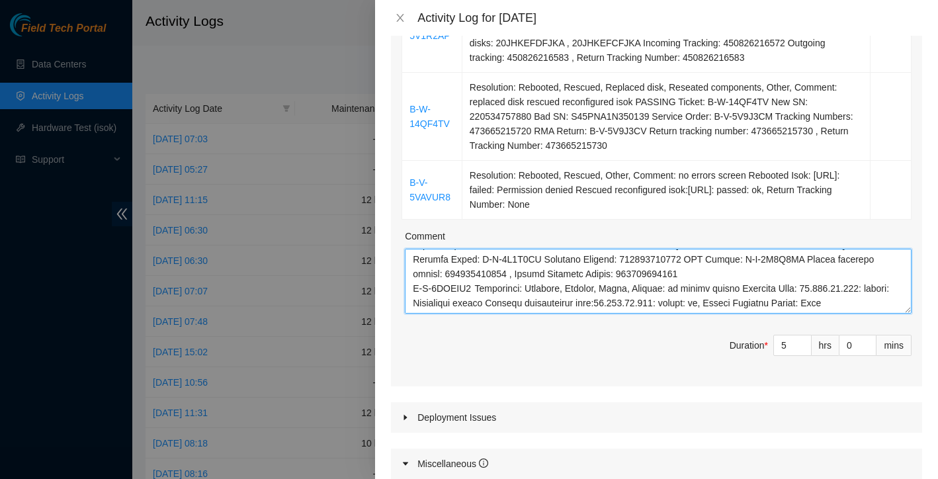
drag, startPoint x: 413, startPoint y: 254, endPoint x: 540, endPoint y: 363, distance: 167.5
click at [540, 364] on div "Ticket Number Resolution Action B-W-15SD1SE Resolution: Rebooted, Other, Commen…" at bounding box center [656, 132] width 531 height 508
click at [534, 291] on textarea "Comment" at bounding box center [658, 281] width 507 height 65
paste textarea "hands-on training with Austin and Gerald by focusing on staging organization an…"
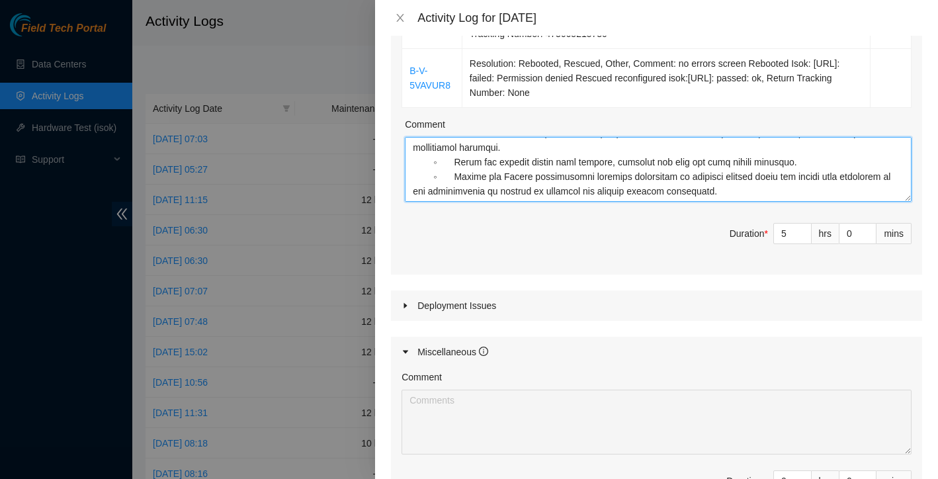
scroll to position [496, 0]
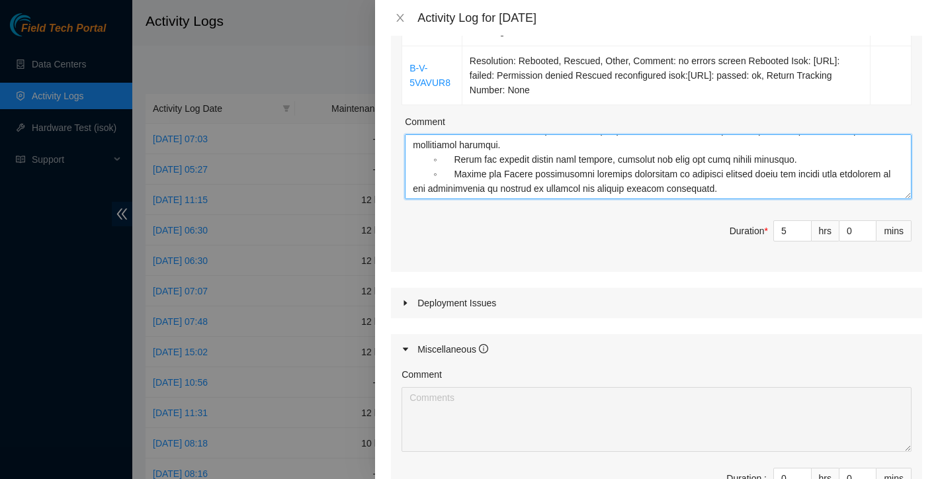
type textarea "B-W-15SD1SE Resolution: Rebooted, Other, Comment: Node 1 is dead no lights comi…"
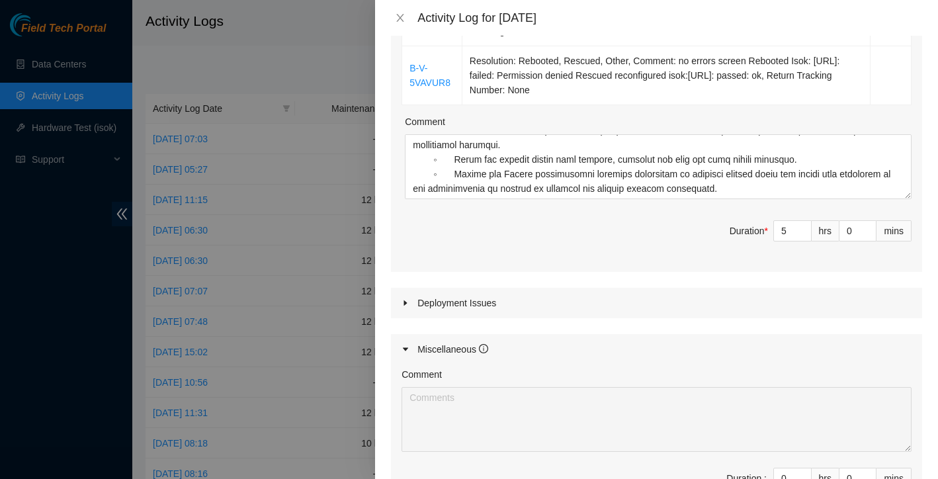
click at [686, 307] on div "Deployment Issues" at bounding box center [656, 303] width 531 height 30
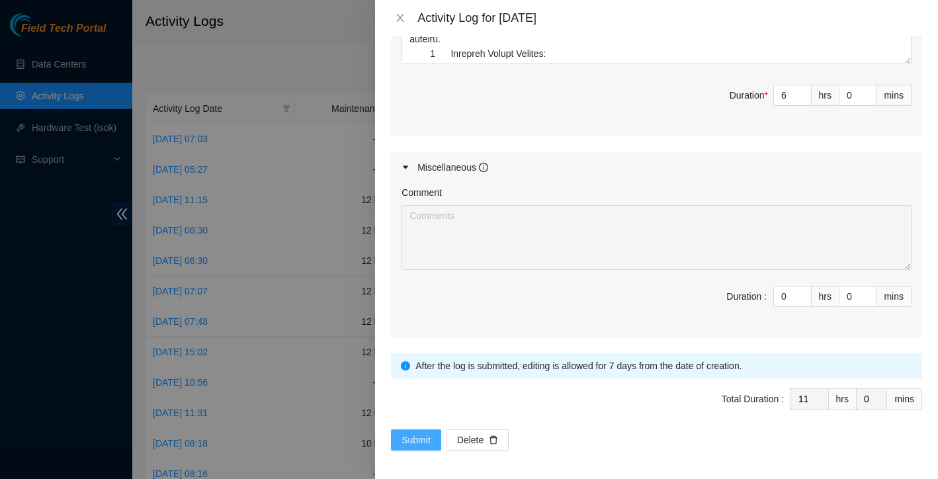
scroll to position [906, 0]
click at [418, 435] on span "Submit" at bounding box center [416, 440] width 29 height 15
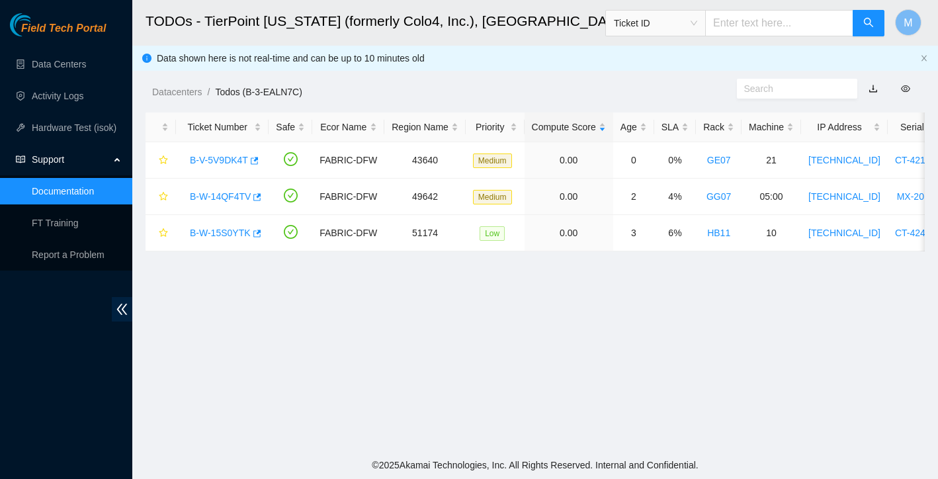
scroll to position [16, 0]
